Goal: Communication & Community: Answer question/provide support

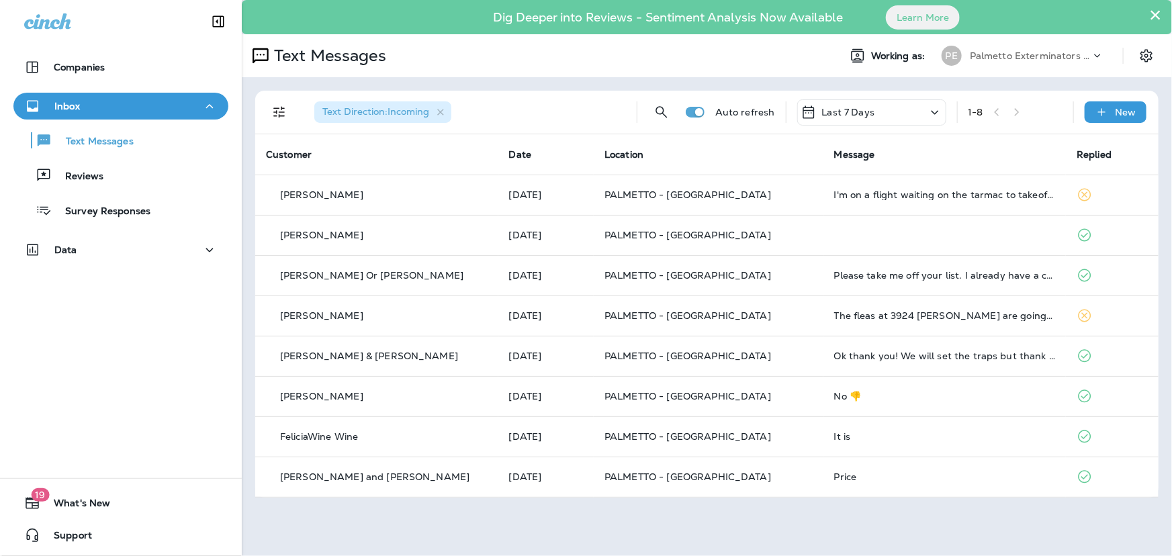
click at [1156, 13] on button "×" at bounding box center [1155, 14] width 13 height 21
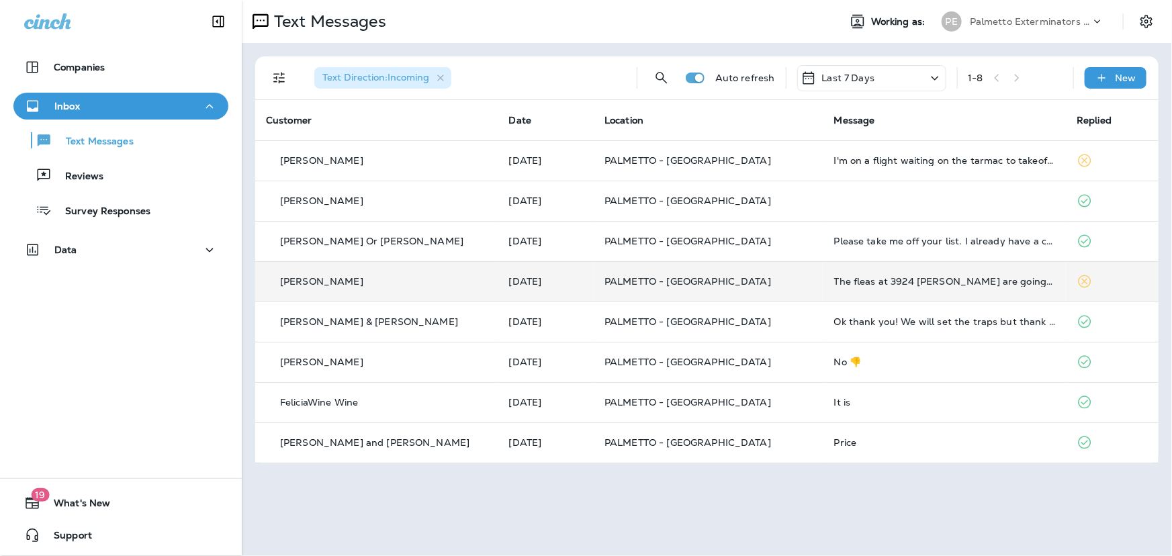
click at [583, 292] on td "[DATE]" at bounding box center [545, 281] width 95 height 40
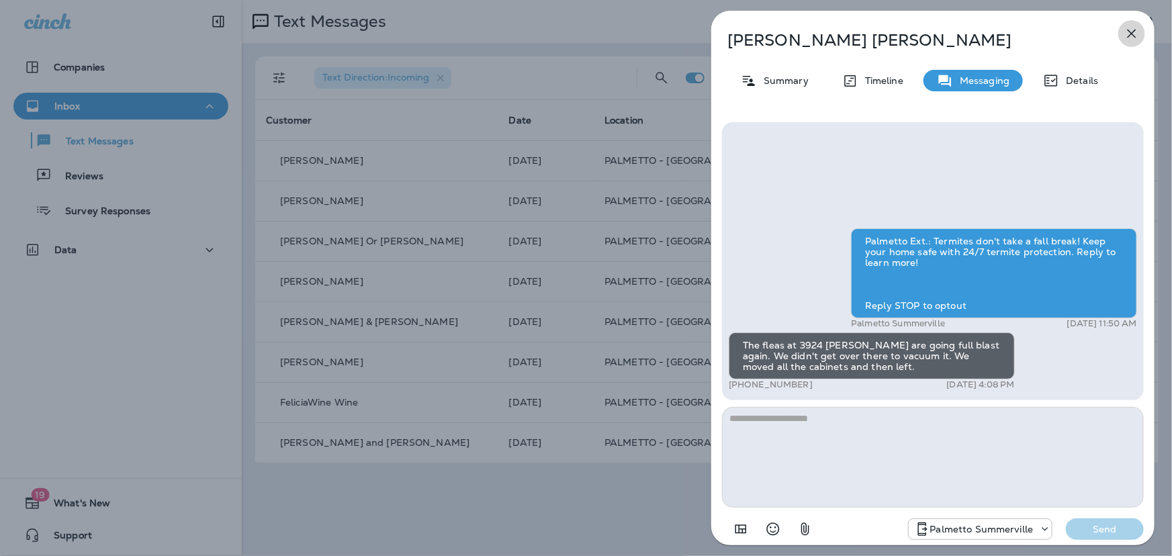
drag, startPoint x: 1131, startPoint y: 35, endPoint x: 1120, endPoint y: 40, distance: 12.3
click at [1131, 36] on icon "button" at bounding box center [1131, 34] width 16 height 16
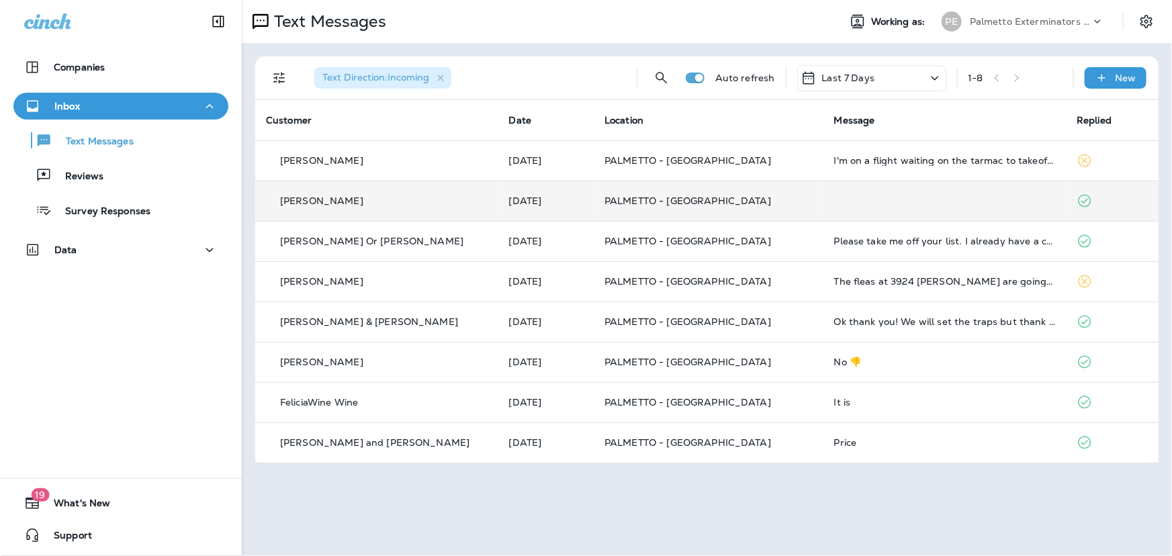
click at [439, 207] on div "[PERSON_NAME]" at bounding box center [377, 201] width 222 height 14
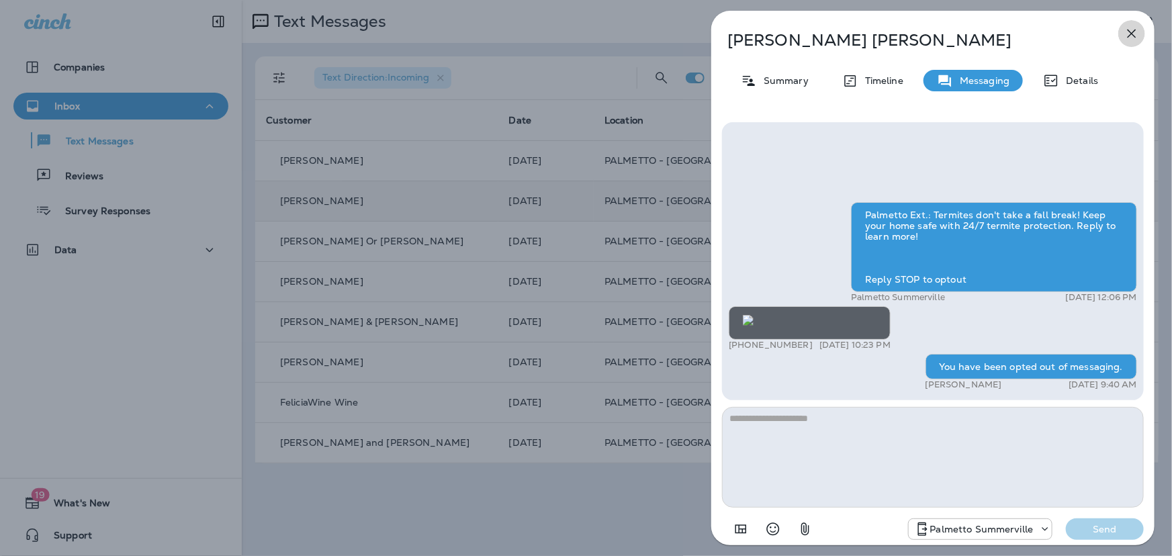
click at [1126, 36] on icon "button" at bounding box center [1131, 34] width 16 height 16
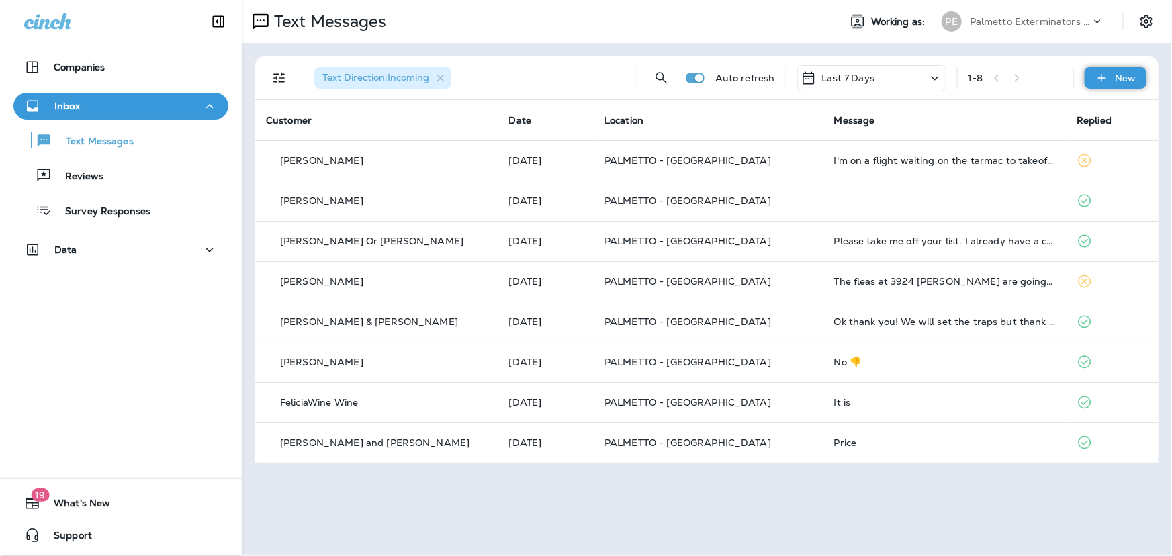
click at [1127, 79] on p "New" at bounding box center [1125, 78] width 21 height 11
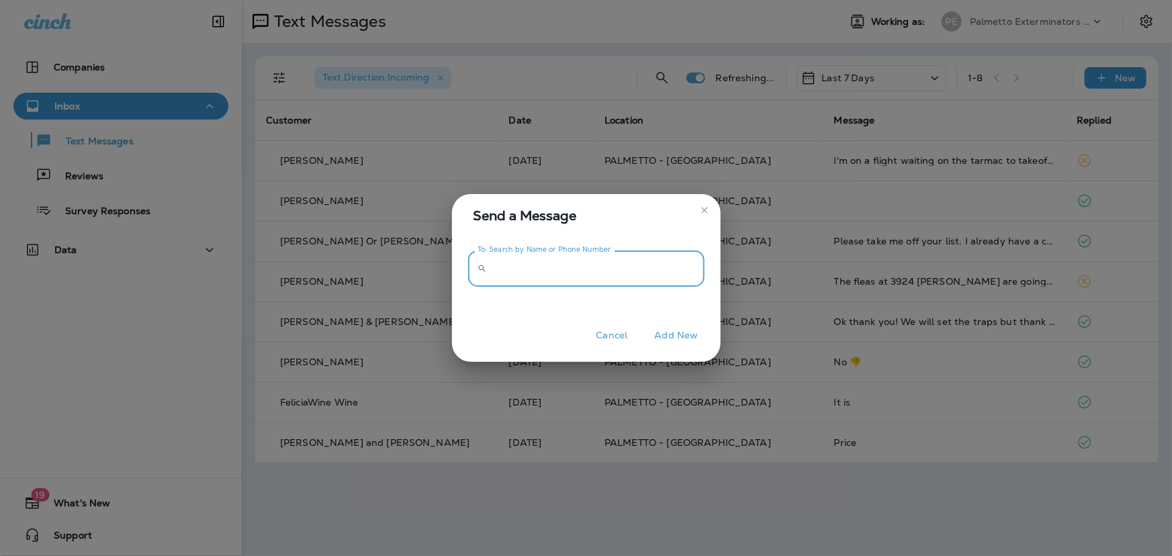
click at [573, 262] on input "To: Search by Name or Phone Number" at bounding box center [598, 268] width 212 height 36
paste input "**********"
click at [512, 269] on input "**********" at bounding box center [598, 268] width 212 height 36
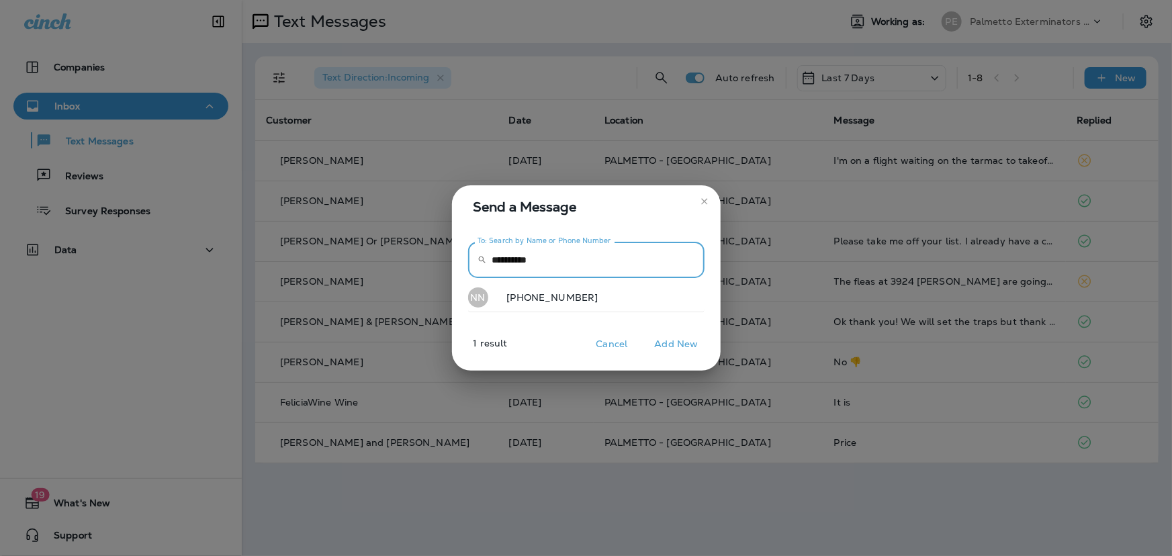
type input "**********"
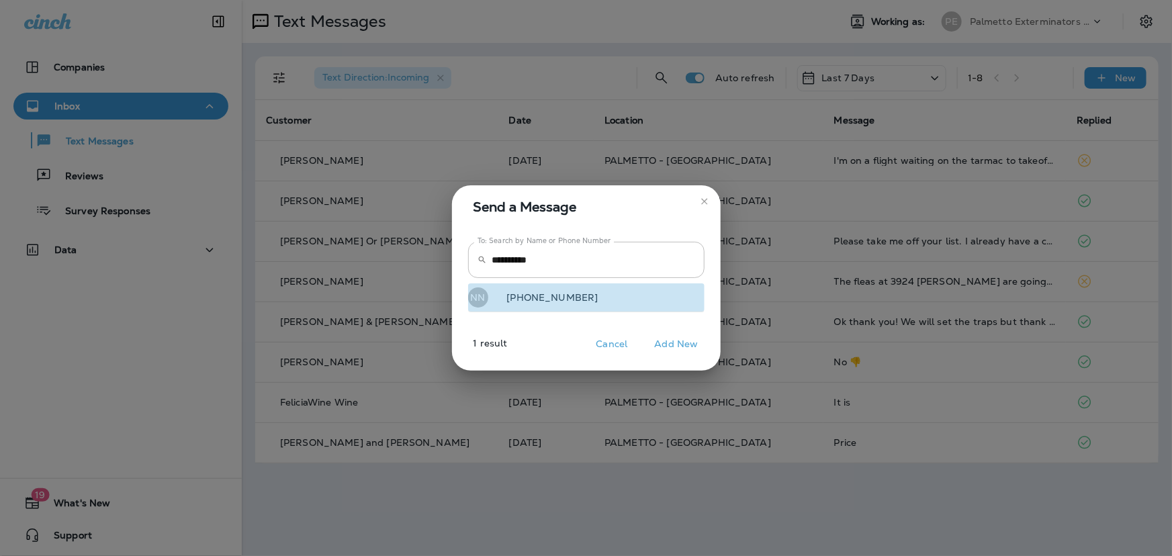
click at [528, 295] on p "[PHONE_NUMBER]" at bounding box center [547, 297] width 102 height 11
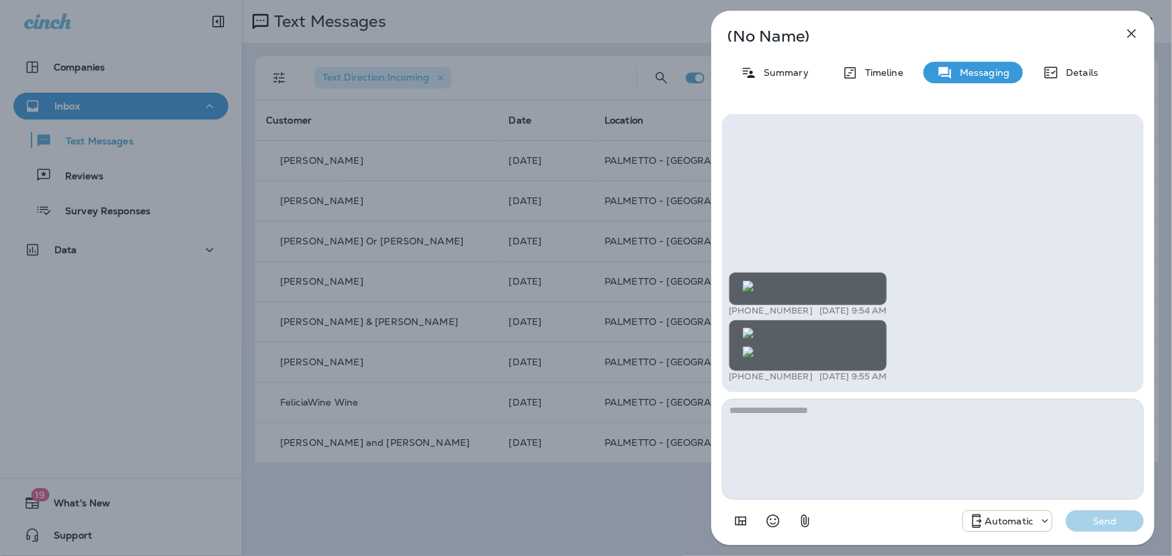
scroll to position [-835, 0]
click at [753, 288] on img at bounding box center [748, 286] width 11 height 11
click at [753, 328] on img at bounding box center [748, 333] width 11 height 11
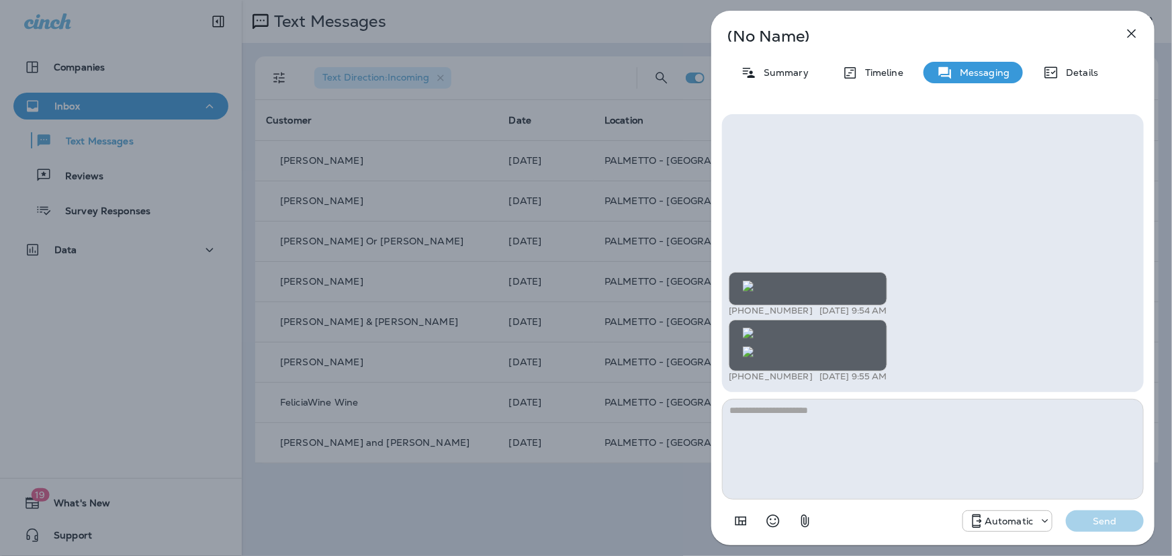
click at [753, 346] on img at bounding box center [748, 351] width 11 height 11
